Goal: Use online tool/utility: Utilize a website feature to perform a specific function

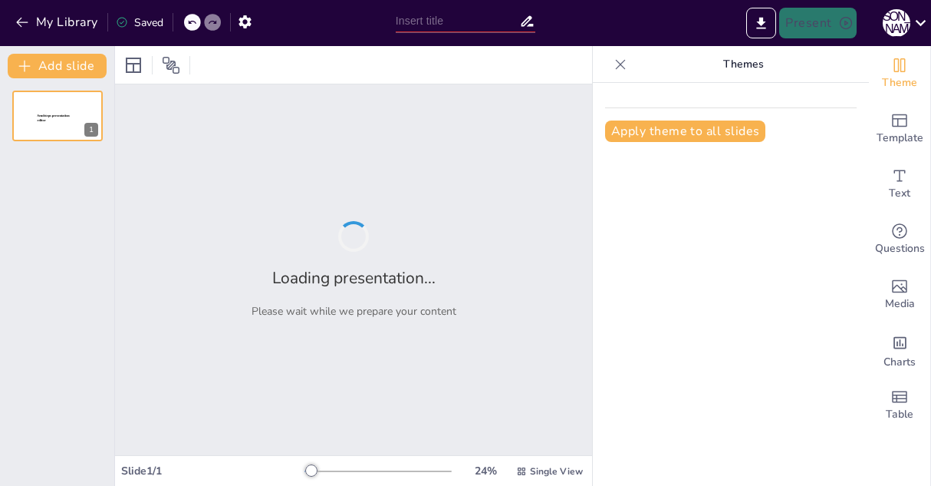
type input "INTRODUCTION TO INFORMATION AND COMMUNICATION TECHNOLOGY"
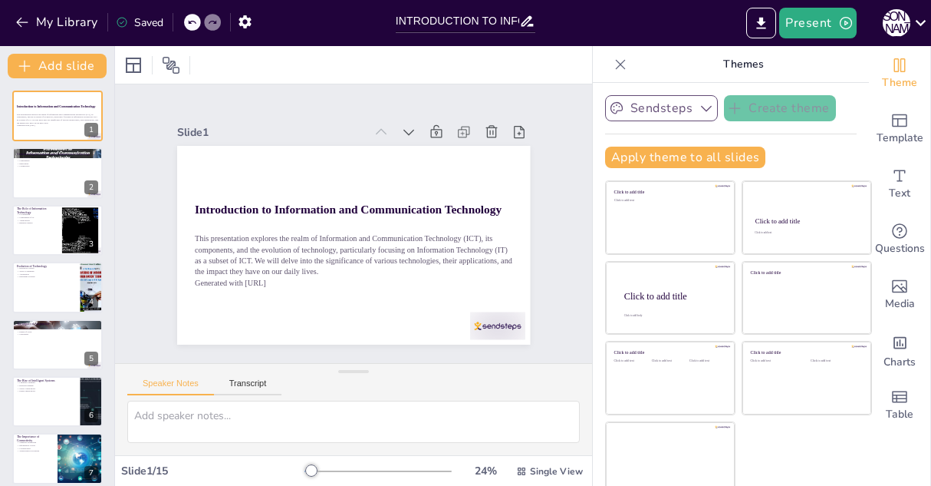
click at [701, 109] on icon "button" at bounding box center [706, 109] width 11 height 6
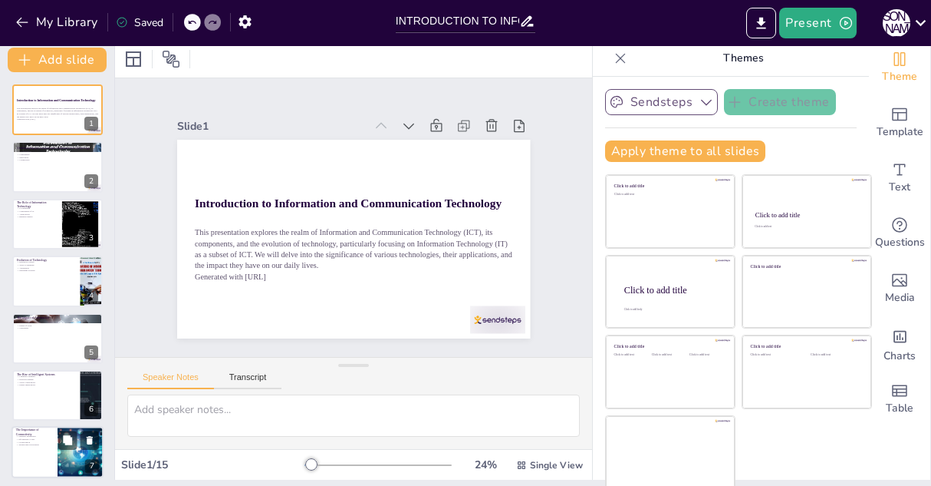
click at [54, 447] on div at bounding box center [58, 453] width 92 height 52
checkbox input "true"
type textarea "Seamless interaction facilitated by connectivity is essential for effective com…"
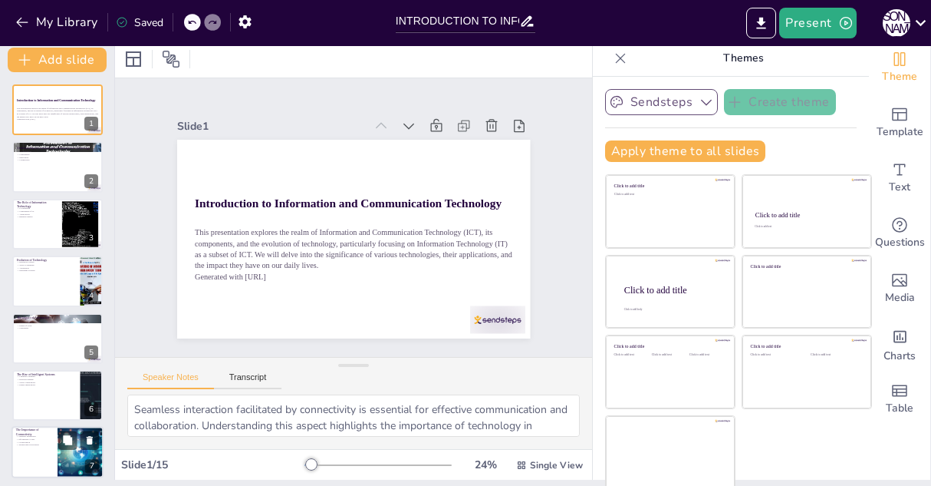
scroll to position [176, 0]
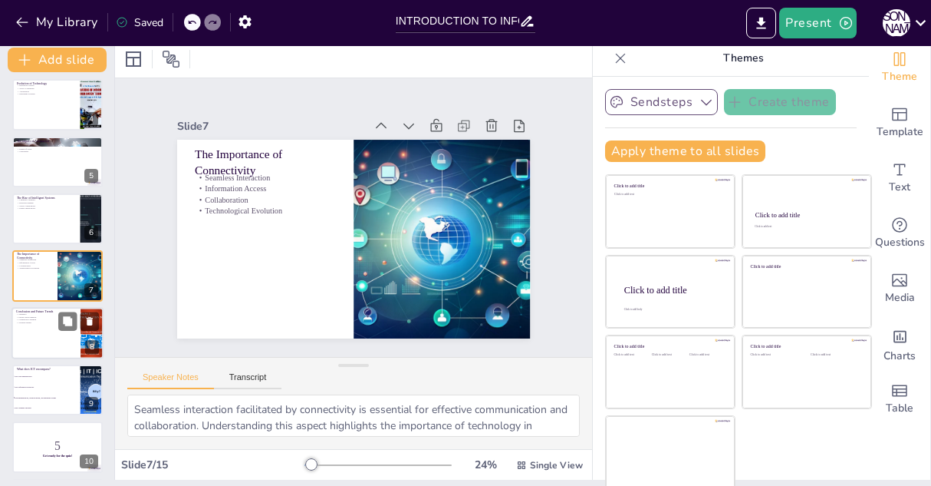
click at [87, 346] on div "8" at bounding box center [92, 347] width 14 height 14
checkbox input "true"
type textarea "Summarizing the key takeaways from the presentation reinforces the understandin…"
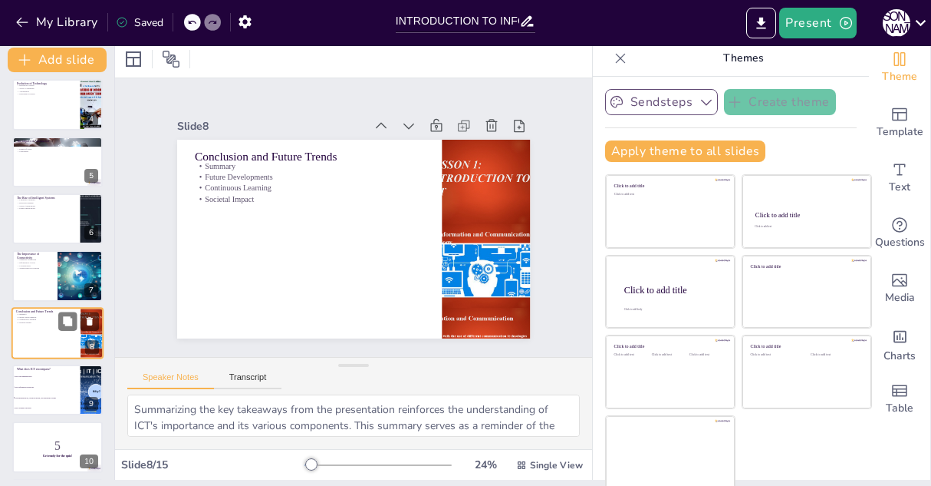
scroll to position [233, 0]
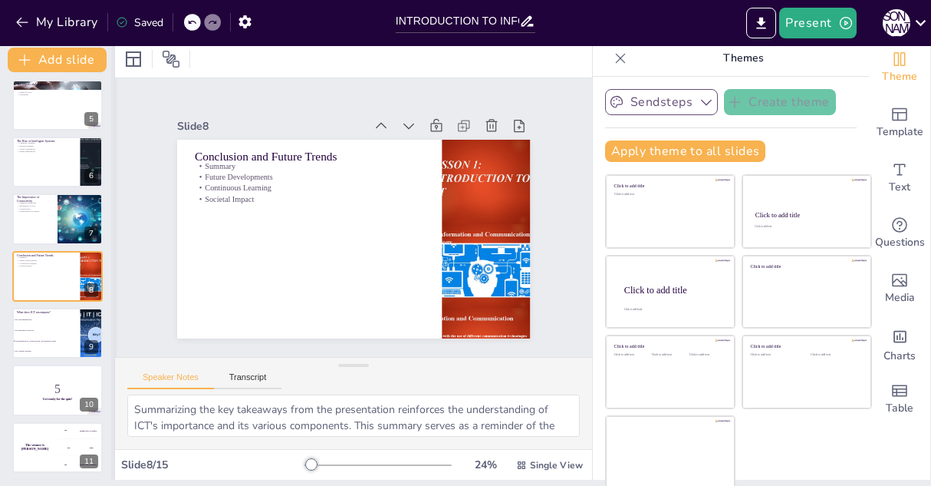
click at [112, 221] on div at bounding box center [114, 260] width 6 height 440
checkbox input "true"
